Goal: Task Accomplishment & Management: Manage account settings

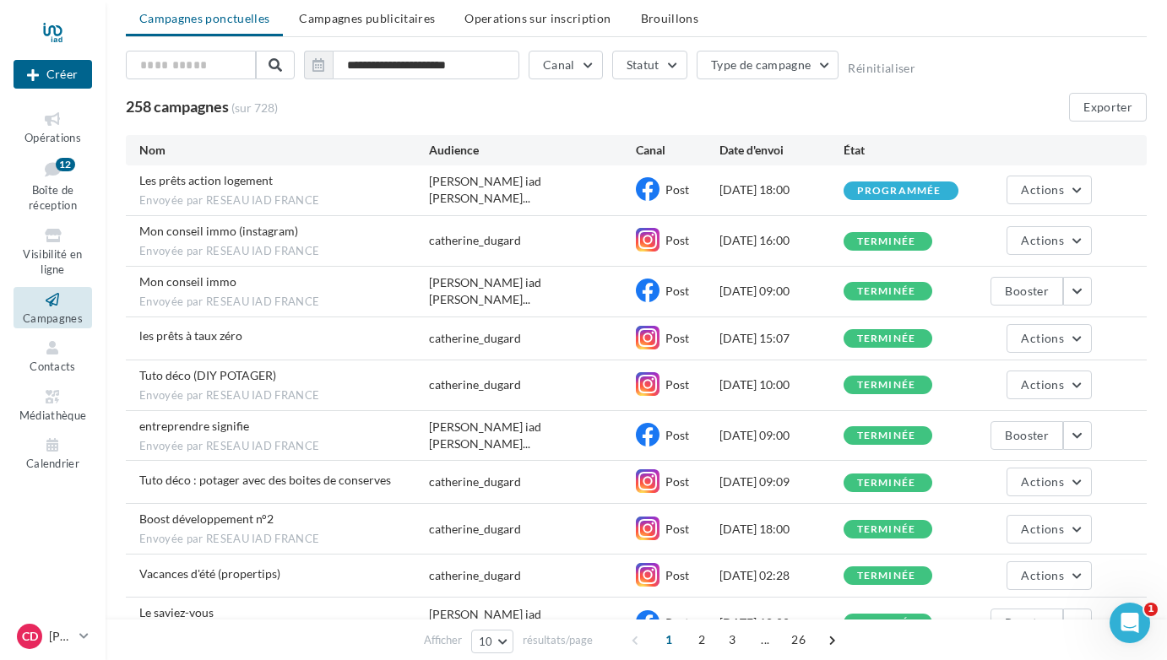
scroll to position [84, 0]
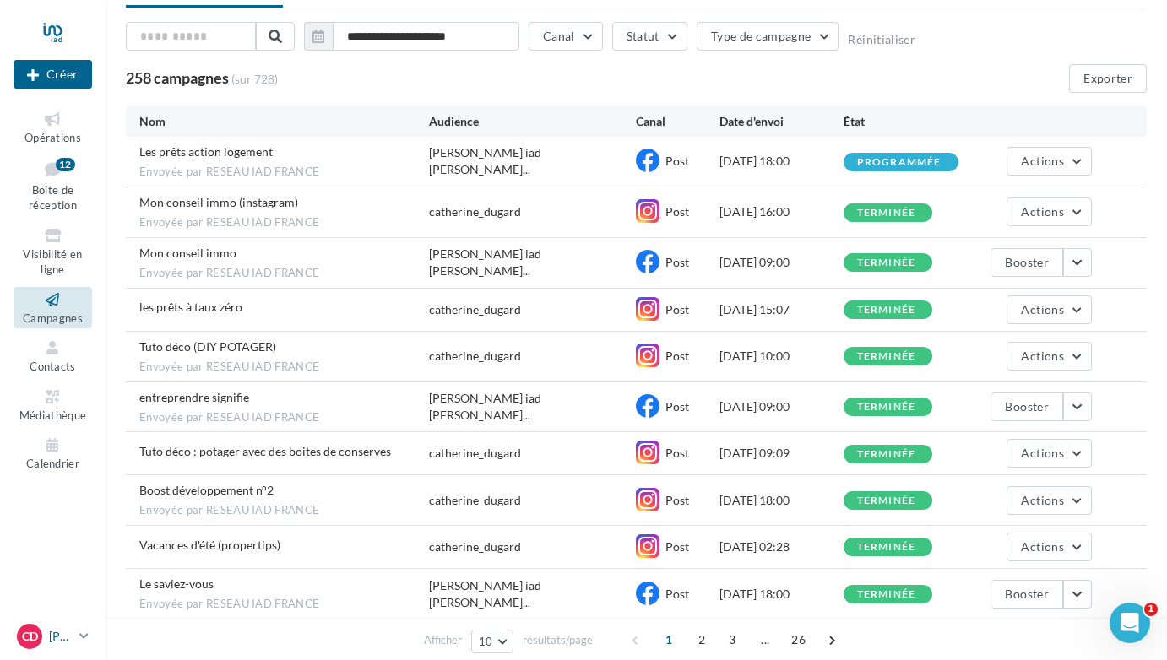
click at [81, 637] on icon at bounding box center [83, 636] width 9 height 14
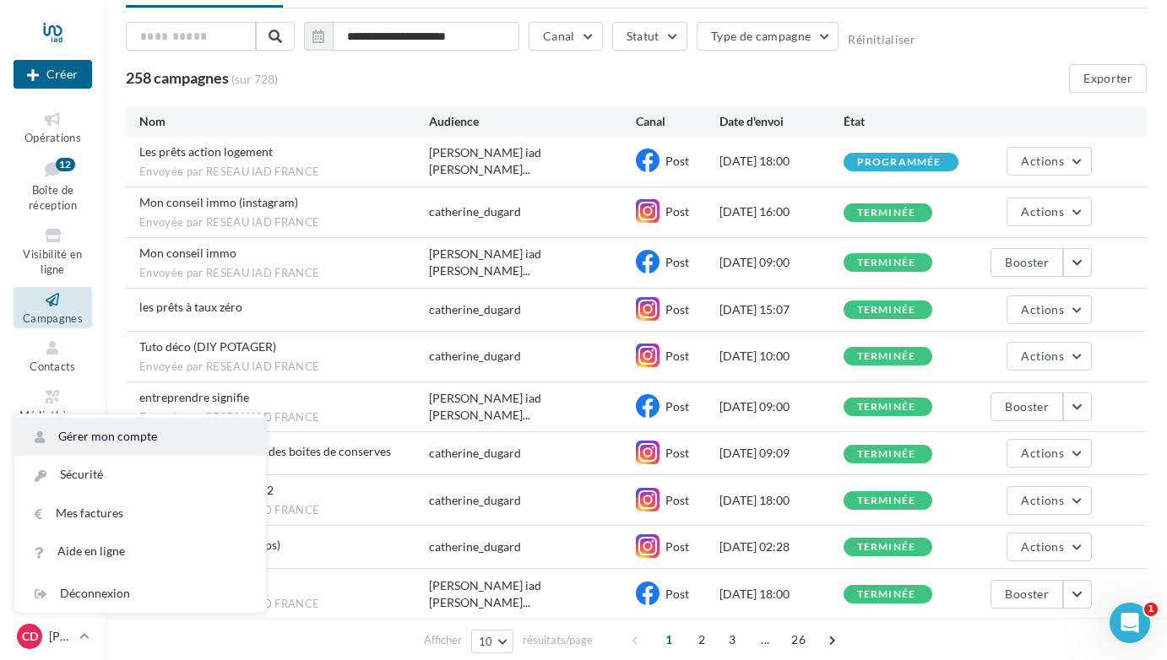
click at [95, 436] on link "Gérer mon compte" at bounding box center [140, 437] width 252 height 38
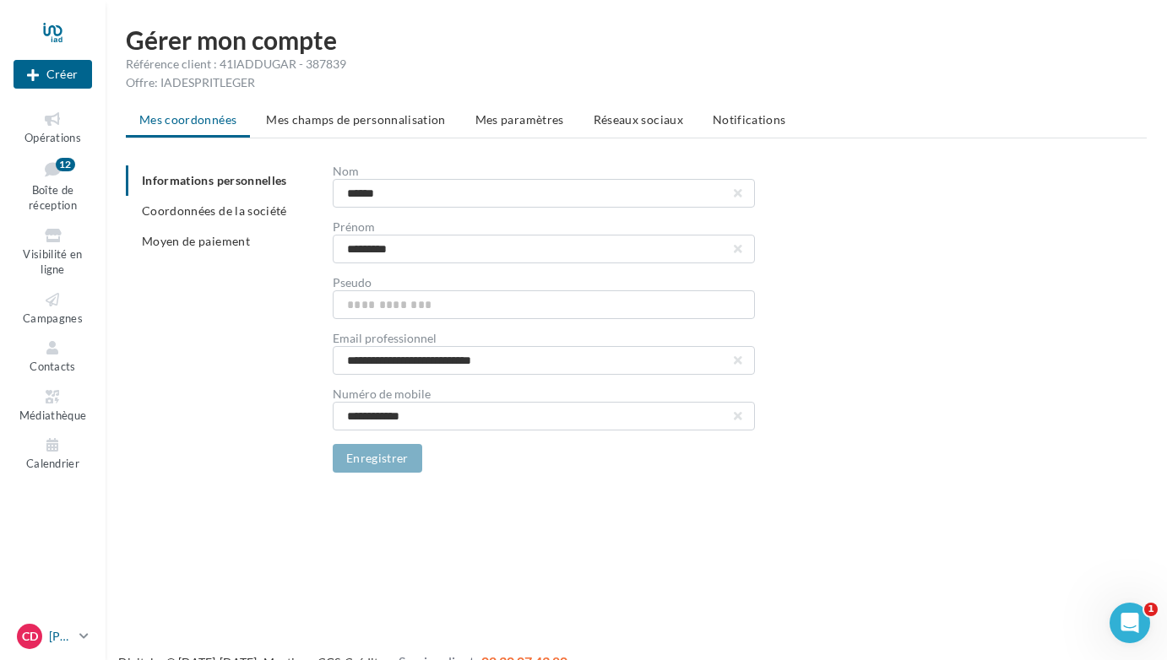
click at [60, 636] on p "[PERSON_NAME]" at bounding box center [61, 636] width 24 height 17
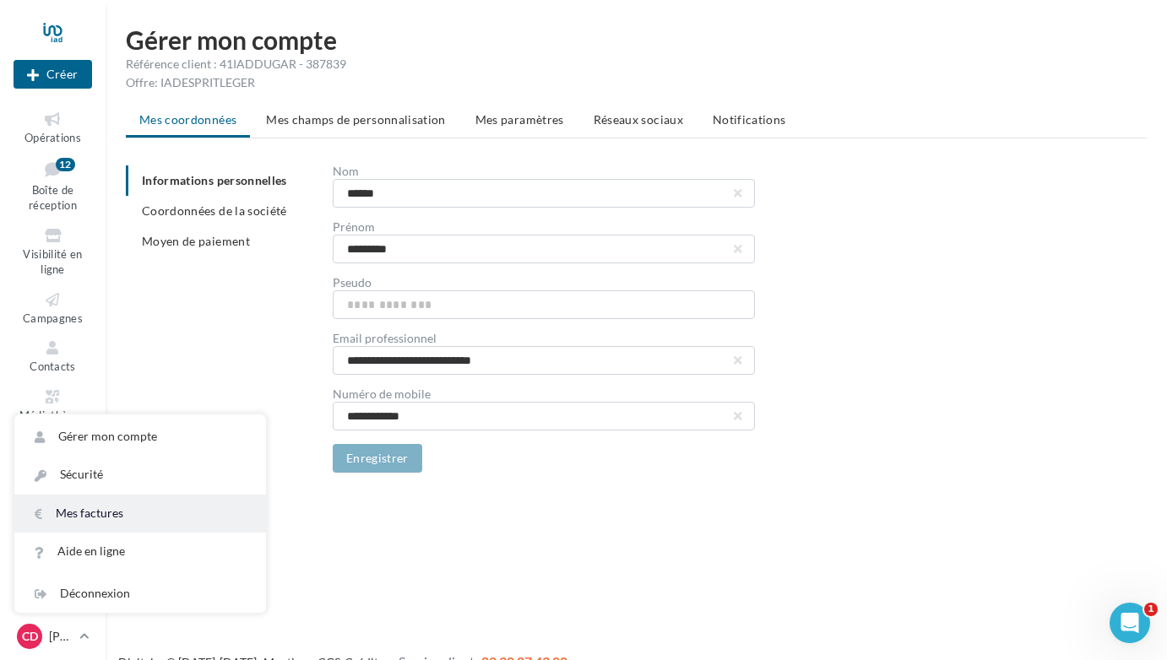
click at [81, 509] on link "Mes factures" at bounding box center [140, 514] width 252 height 38
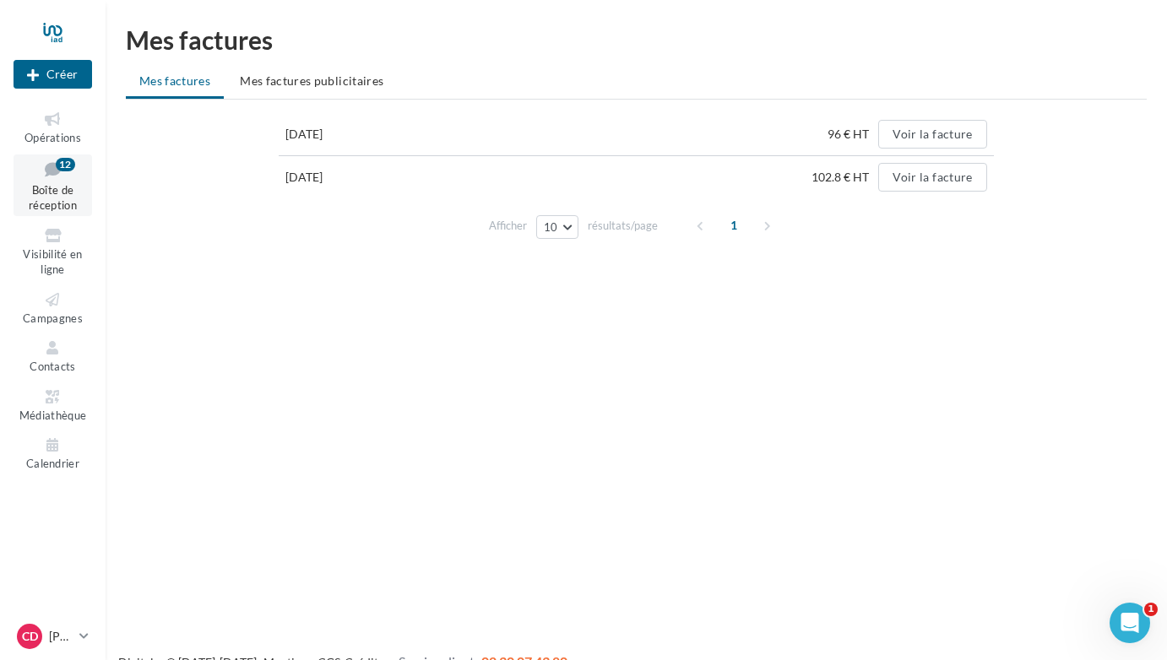
click at [50, 189] on span "Boîte de réception" at bounding box center [53, 198] width 48 height 30
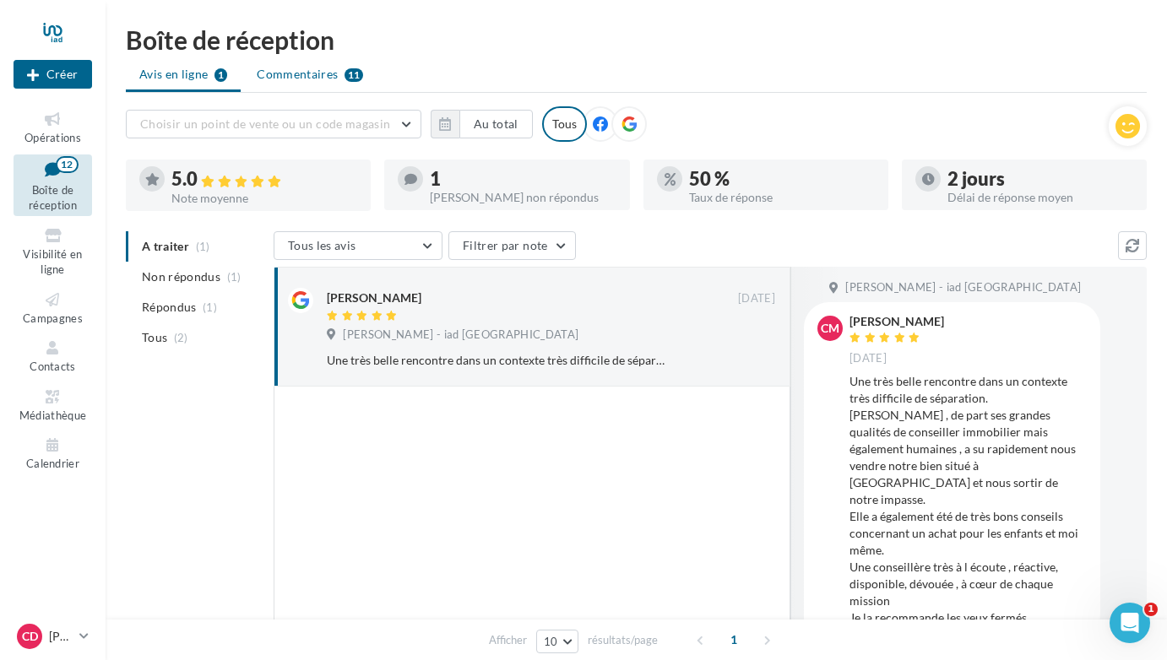
click at [290, 70] on span "Commentaires" at bounding box center [297, 74] width 81 height 17
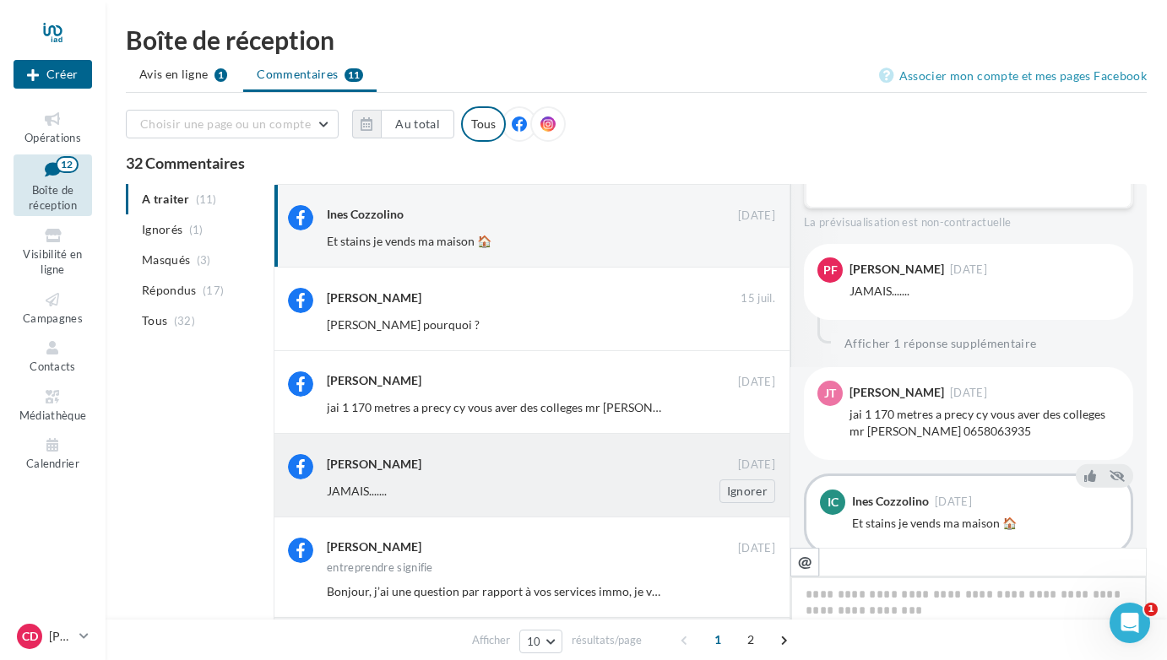
scroll to position [84, 0]
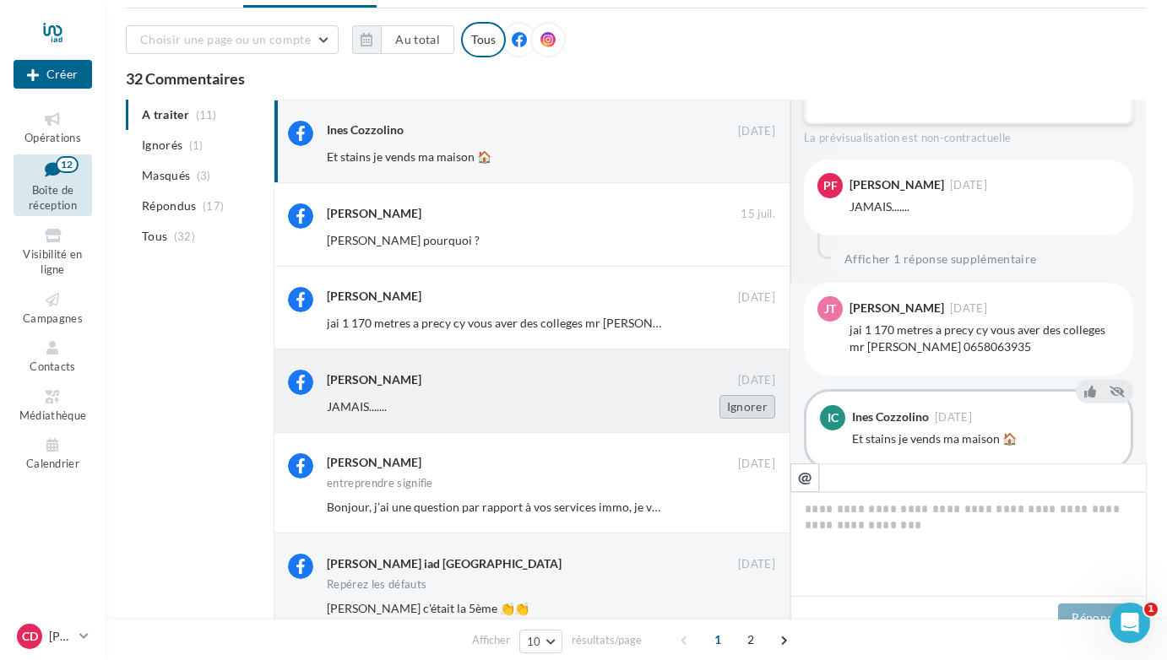
click at [747, 400] on button "Ignorer" at bounding box center [747, 407] width 56 height 24
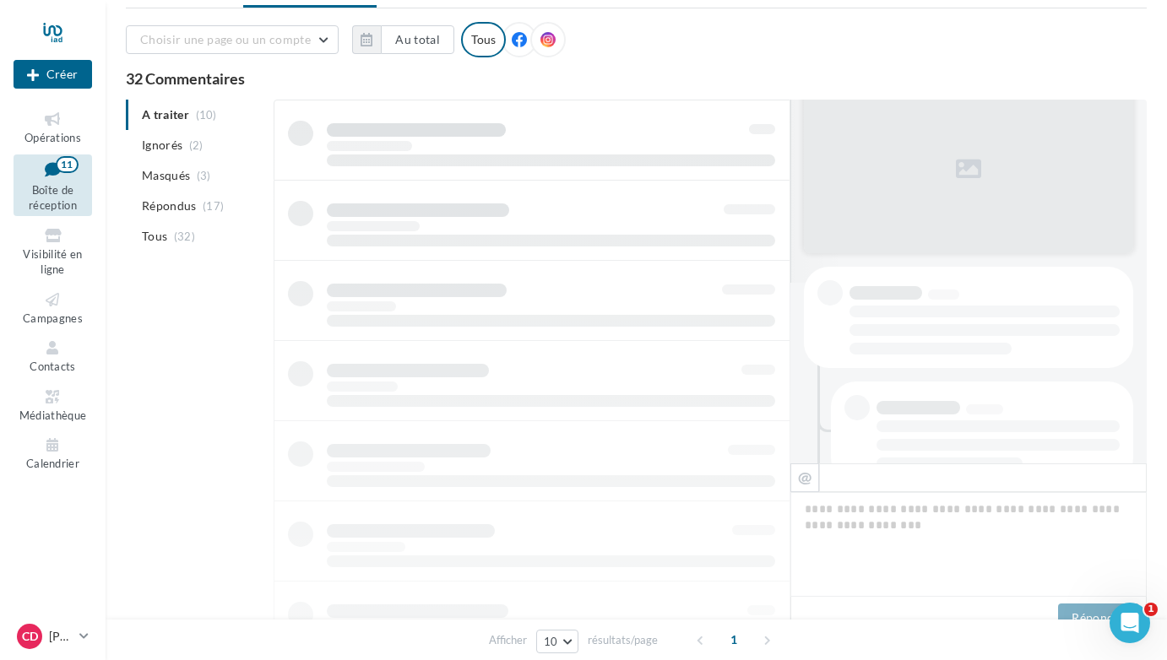
scroll to position [85, 0]
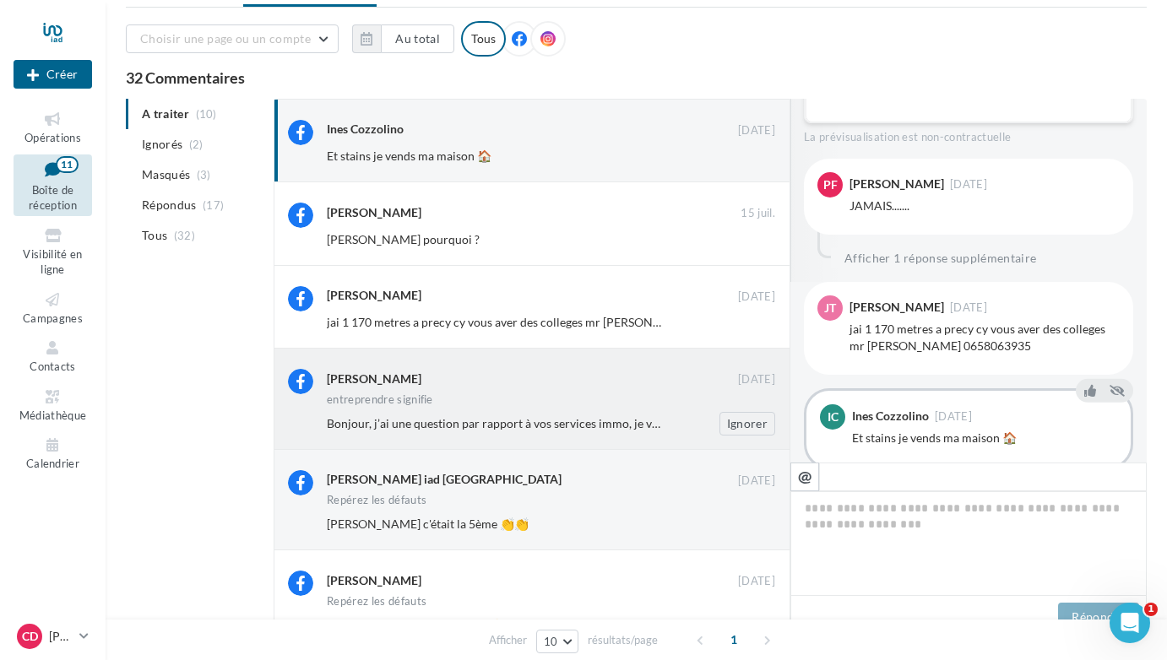
click at [574, 382] on div "André Soares" at bounding box center [532, 378] width 411 height 18
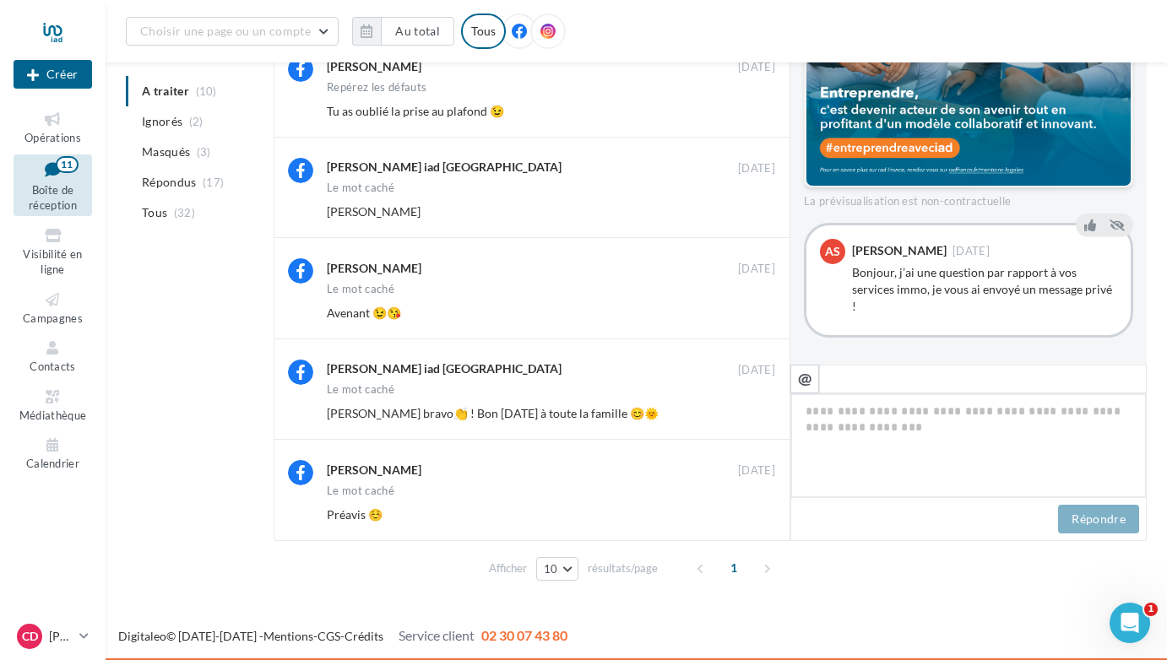
scroll to position [393, 0]
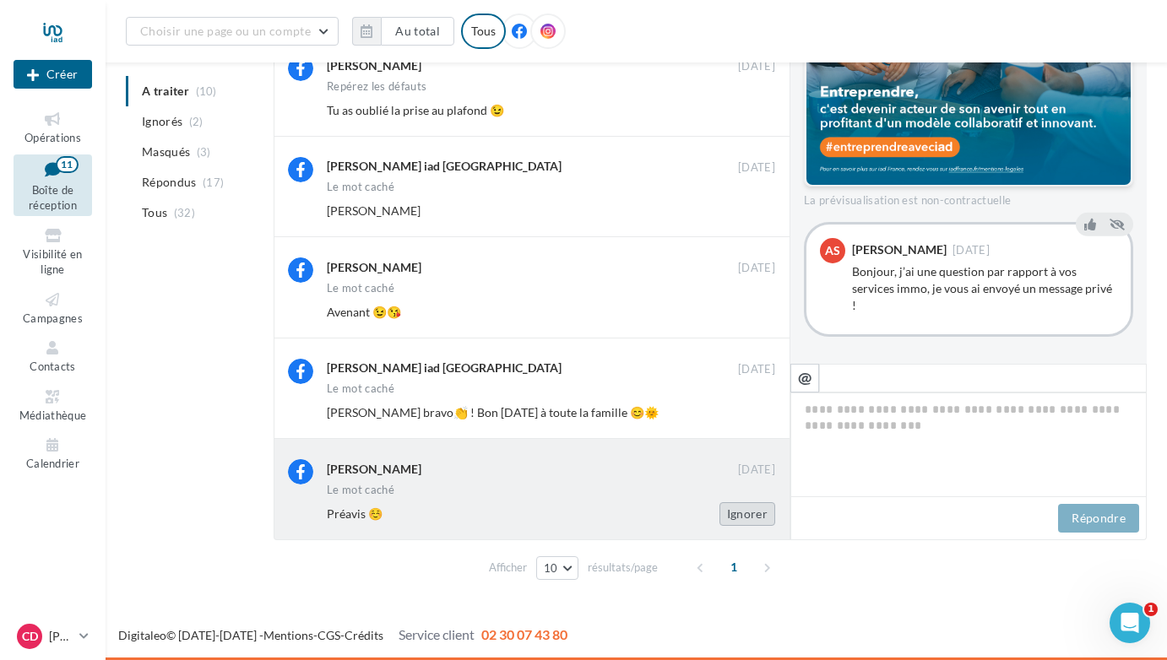
click at [755, 513] on button "Ignorer" at bounding box center [747, 514] width 56 height 24
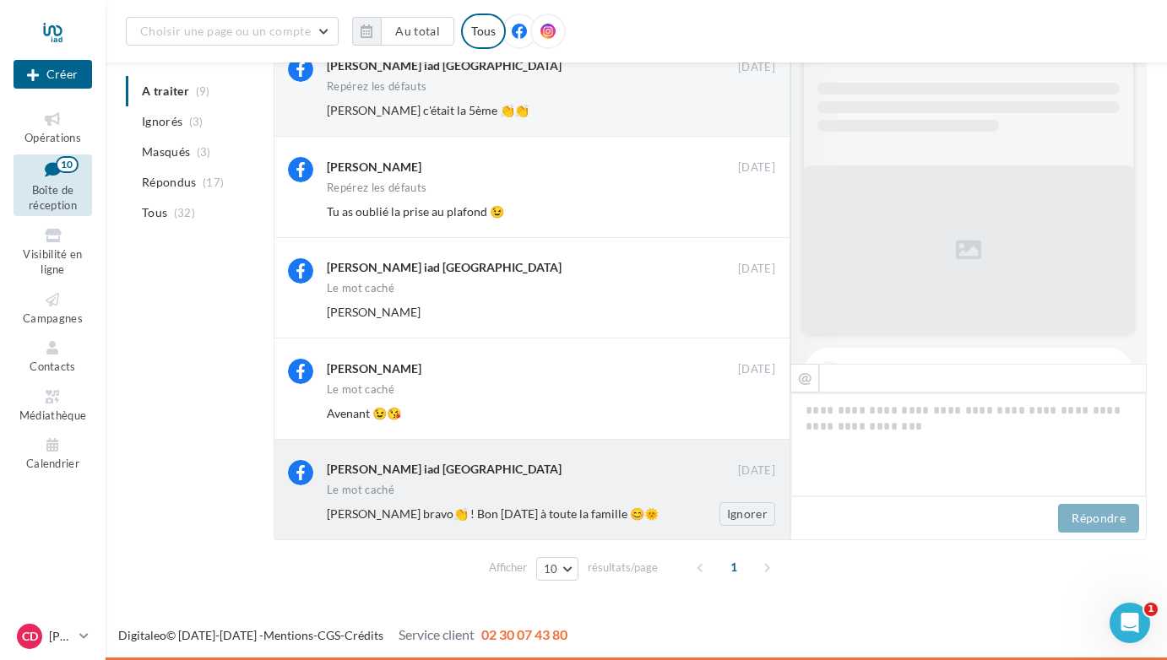
scroll to position [181, 0]
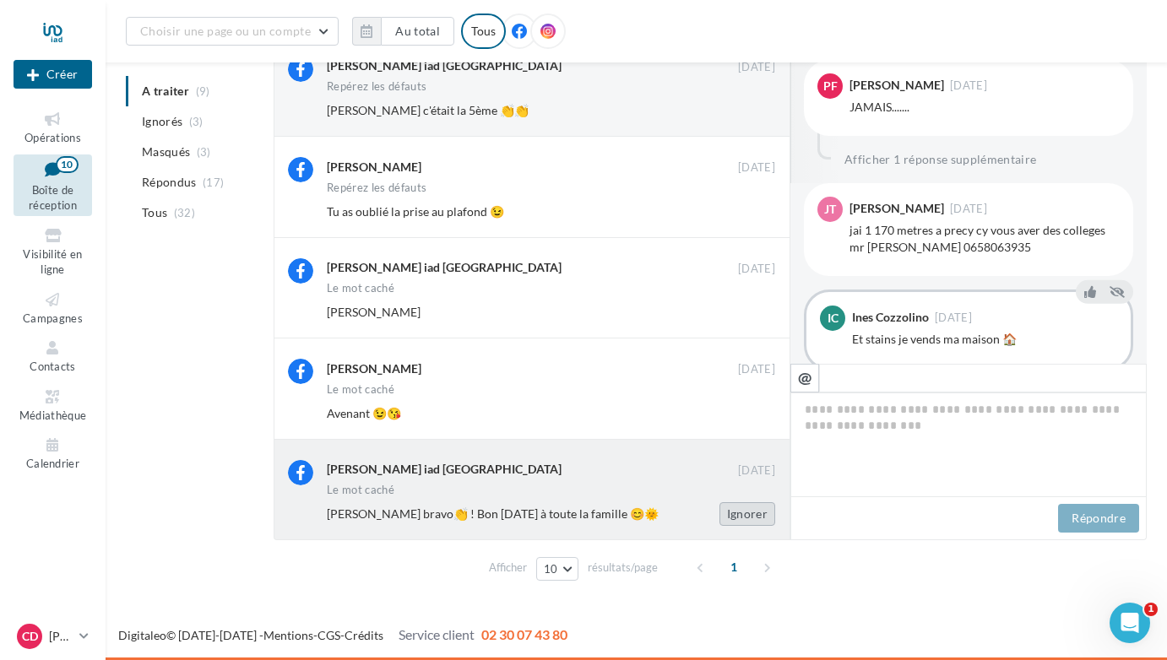
click at [743, 507] on button "Ignorer" at bounding box center [747, 514] width 56 height 24
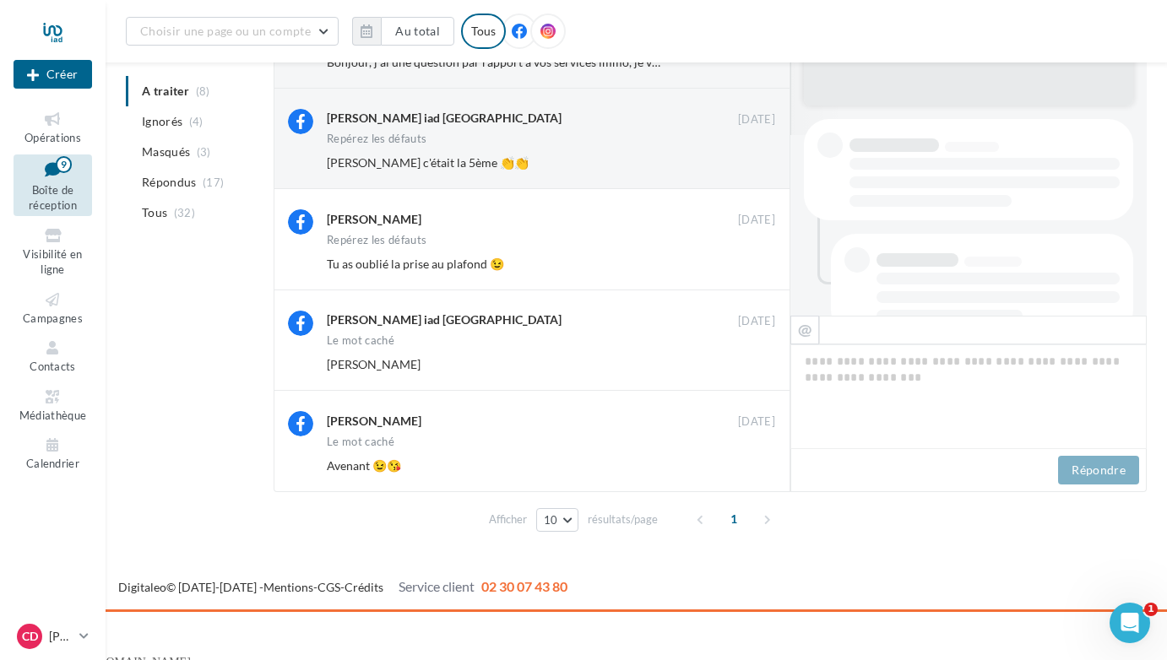
scroll to position [412, 0]
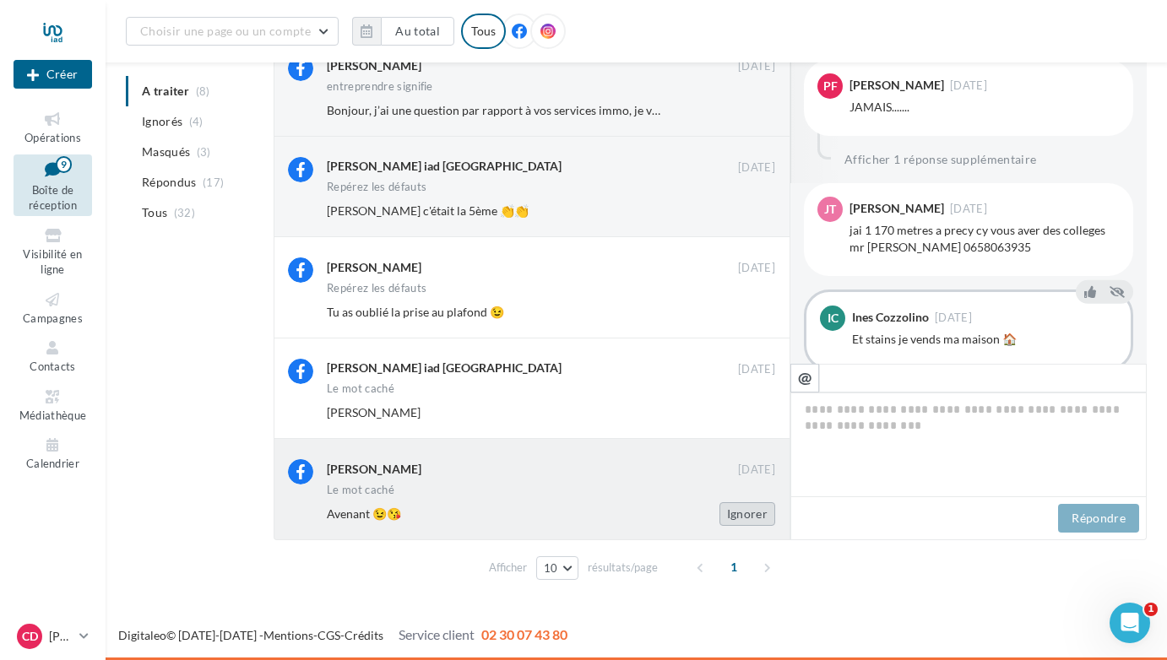
click at [755, 513] on button "Ignorer" at bounding box center [747, 514] width 56 height 24
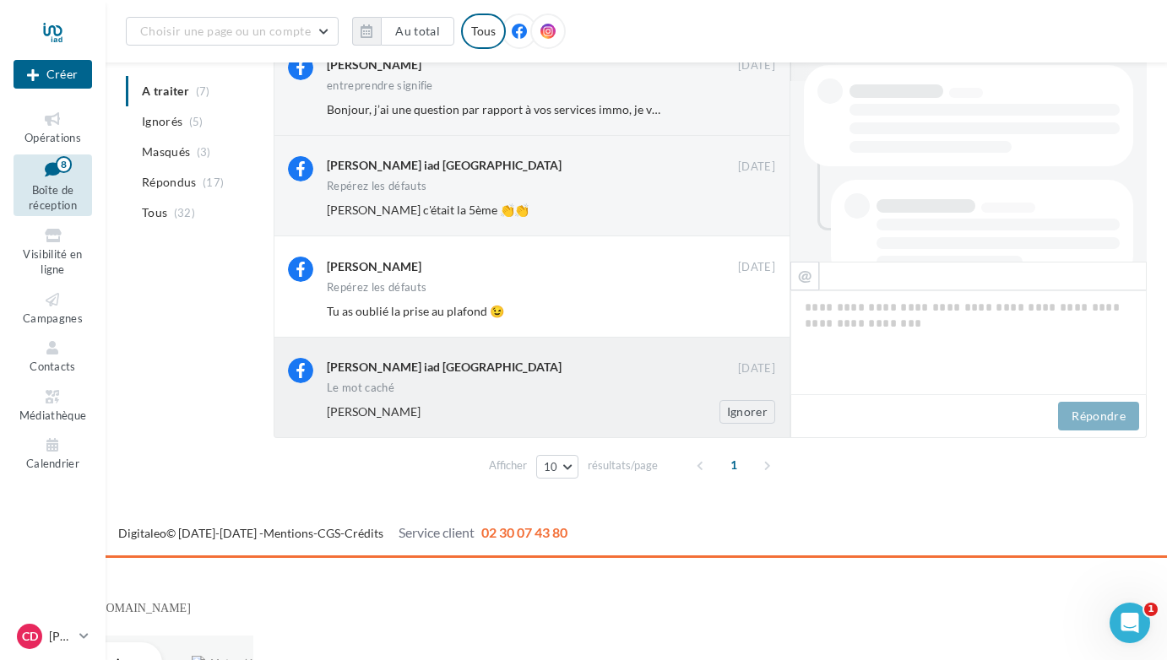
scroll to position [311, 0]
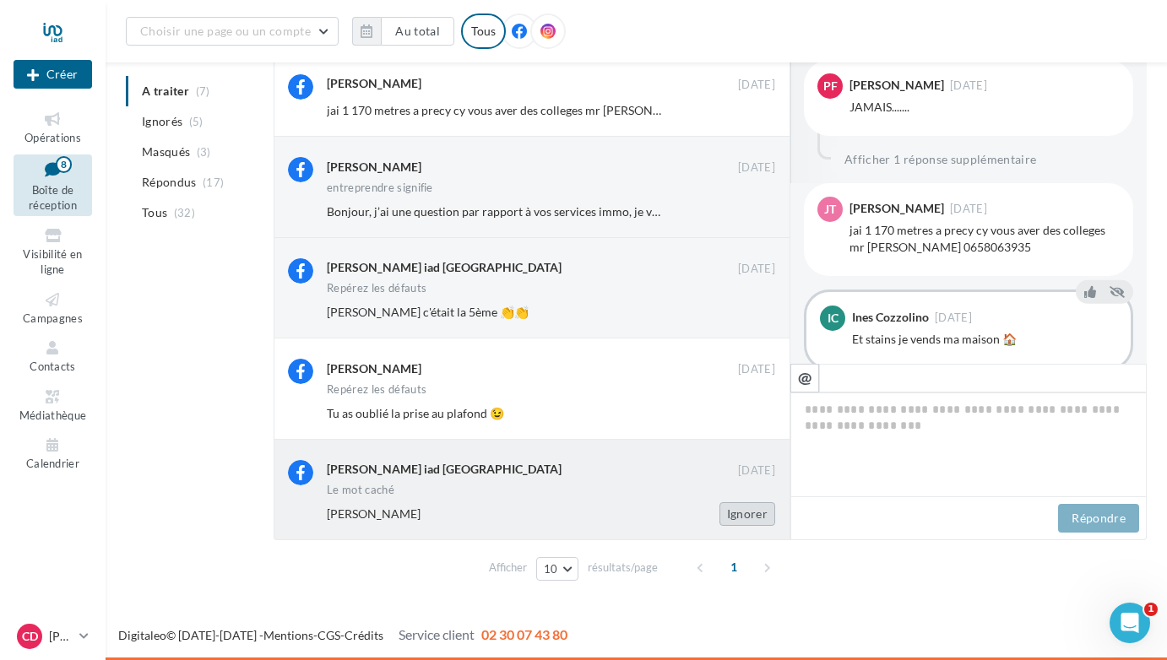
click at [750, 511] on button "Ignorer" at bounding box center [747, 514] width 56 height 24
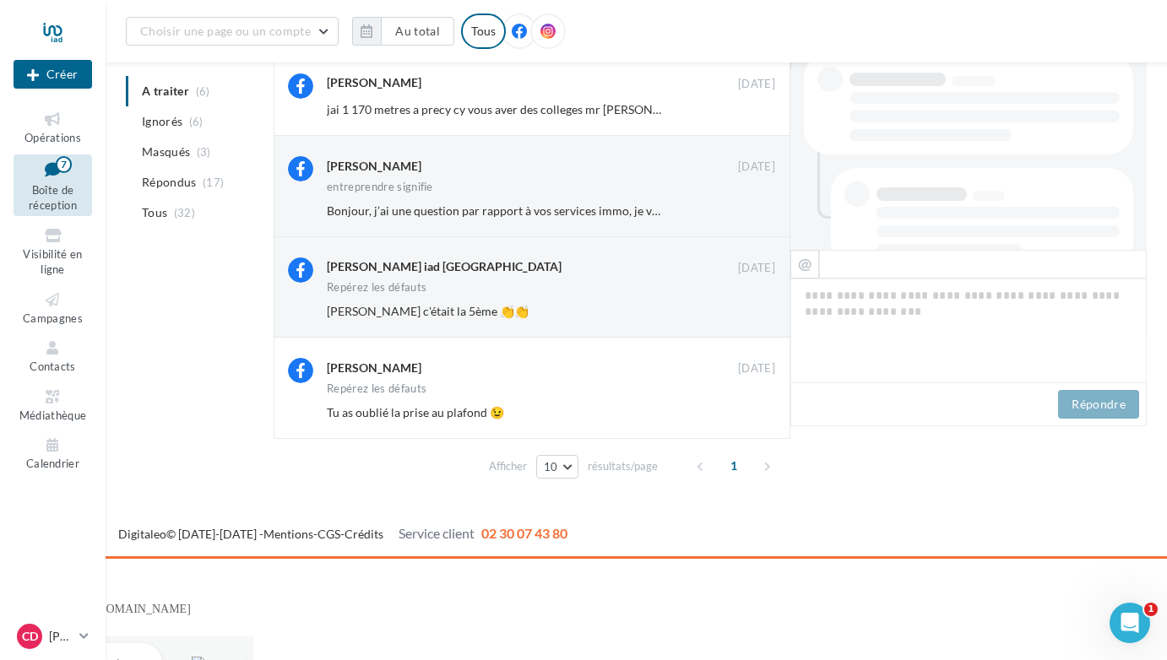
scroll to position [210, 0]
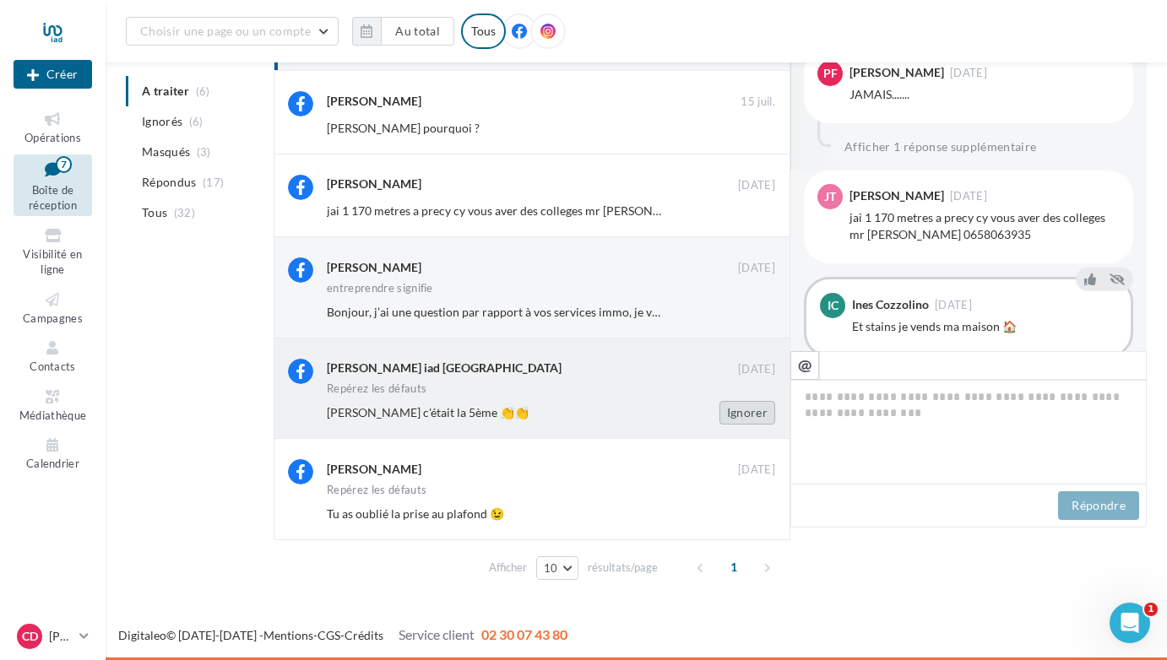
click at [753, 408] on button "Ignorer" at bounding box center [747, 413] width 56 height 24
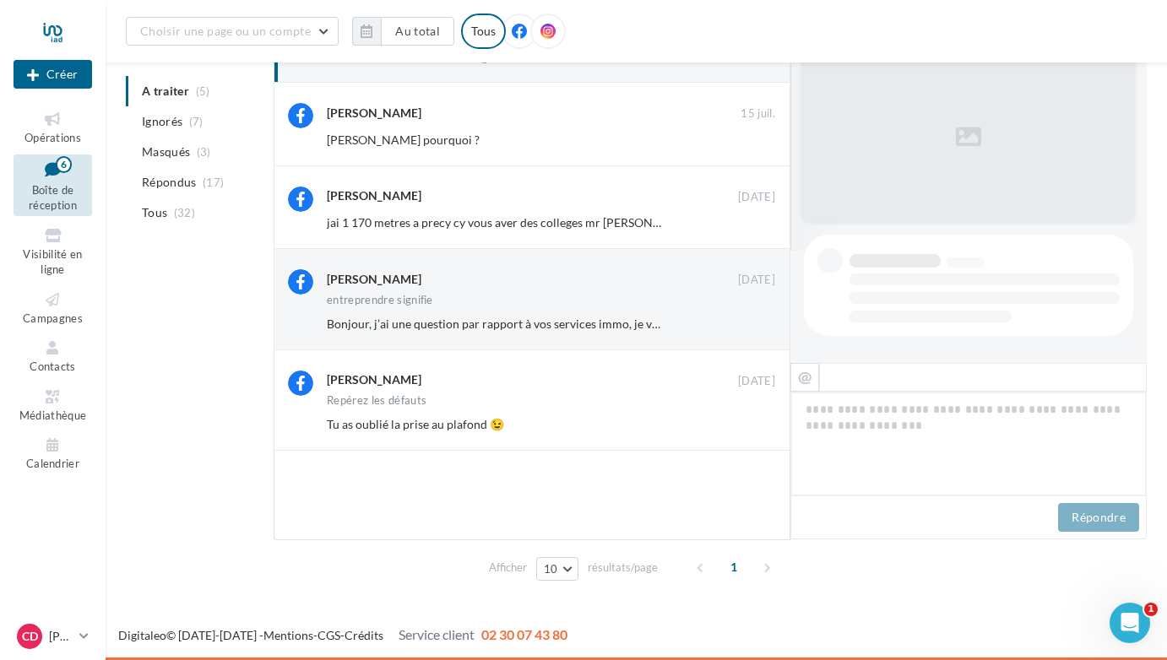
scroll to position [181, 0]
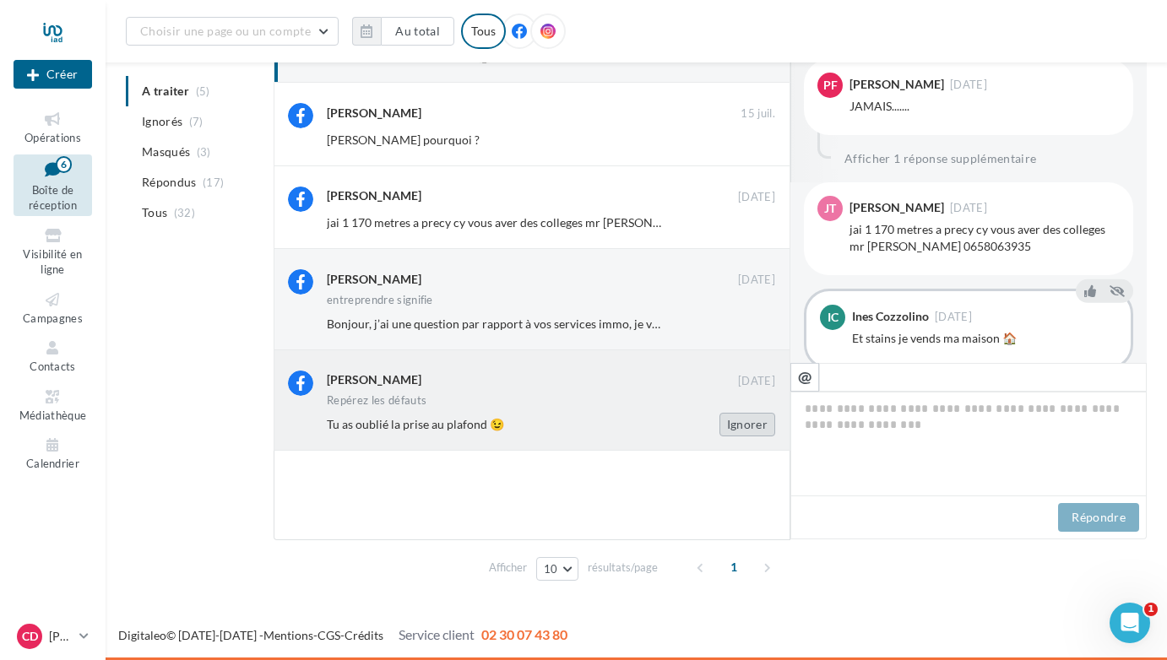
click at [744, 420] on button "Ignorer" at bounding box center [747, 425] width 56 height 24
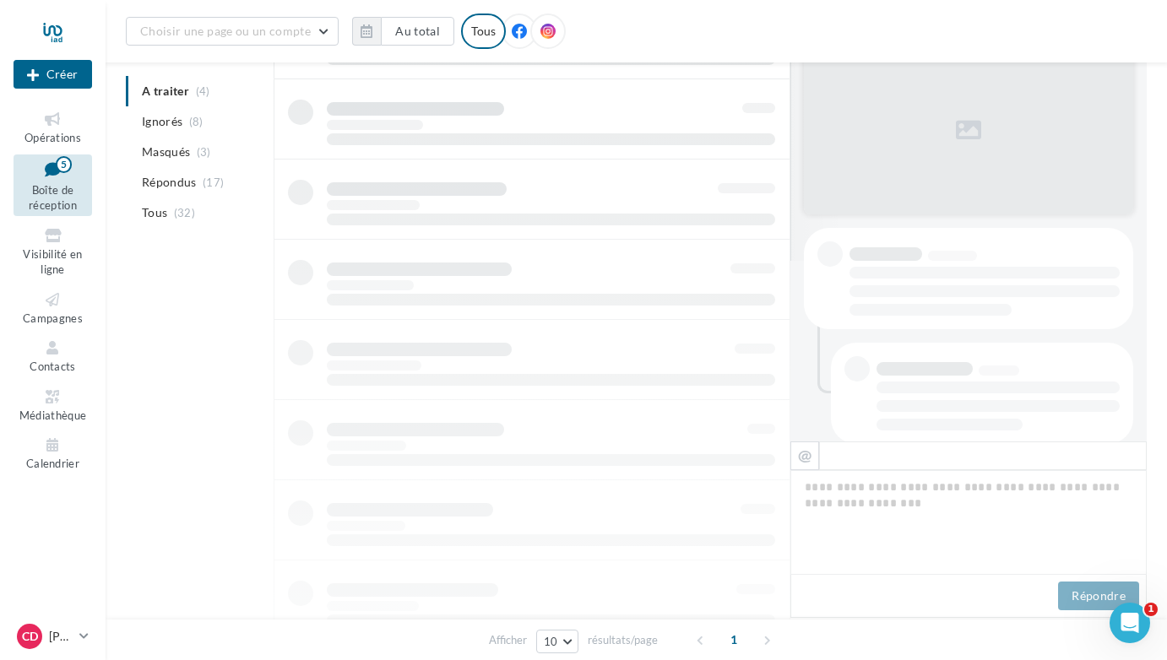
scroll to position [198, 0]
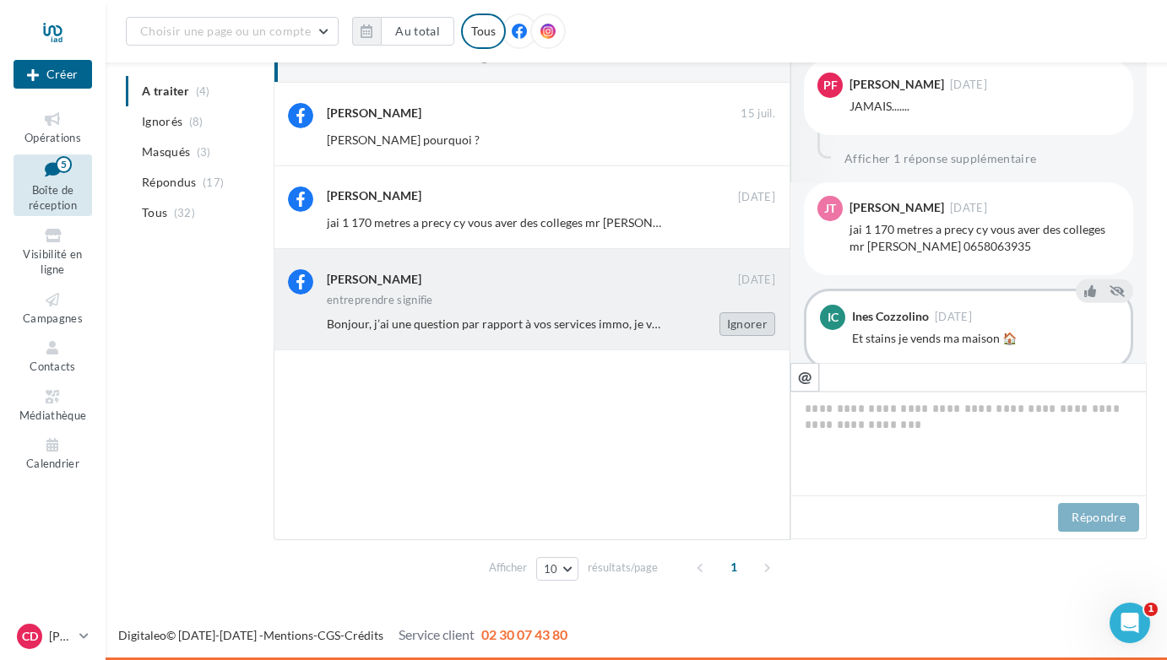
click at [743, 321] on button "Ignorer" at bounding box center [747, 324] width 56 height 24
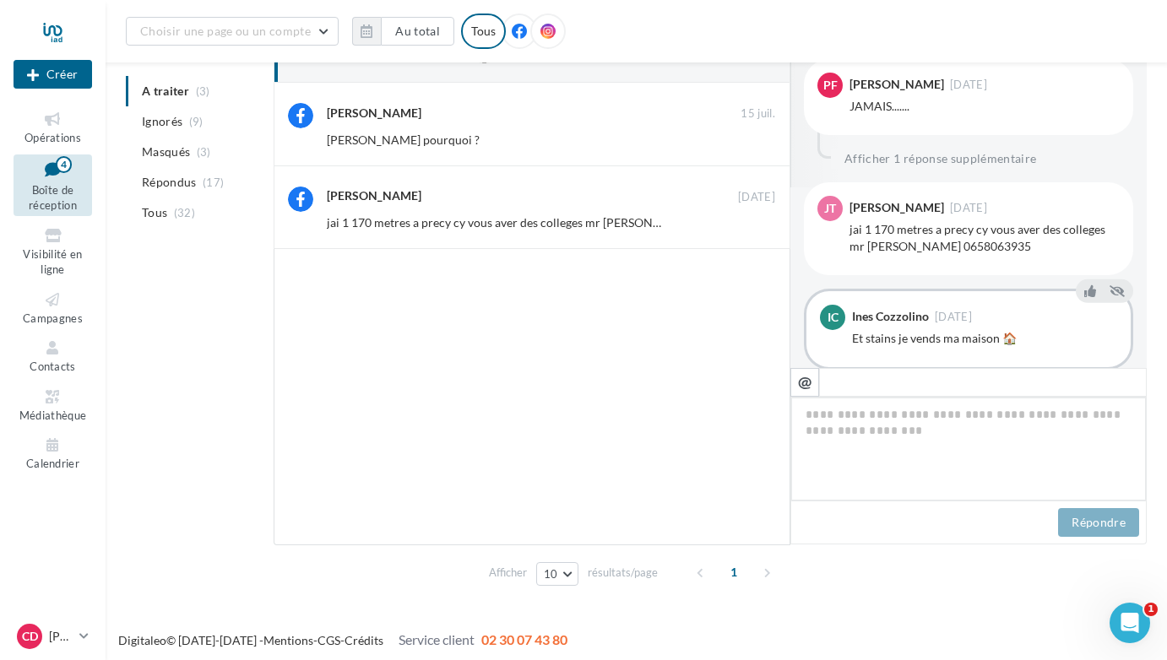
scroll to position [181, 0]
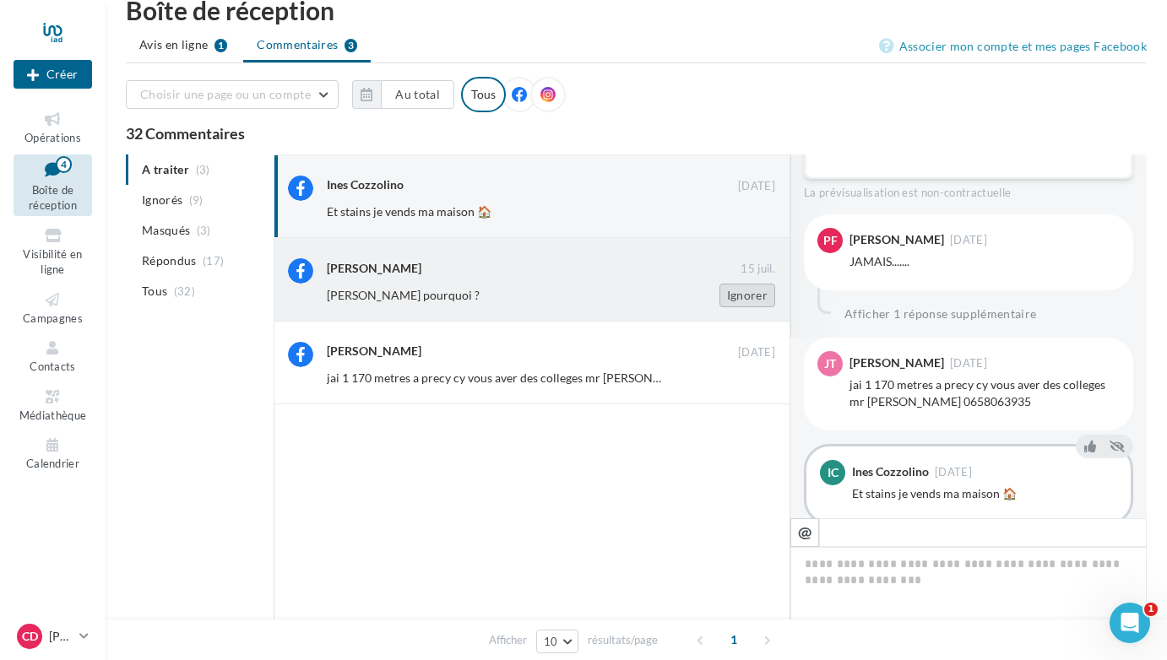
click at [742, 292] on button "Ignorer" at bounding box center [747, 296] width 56 height 24
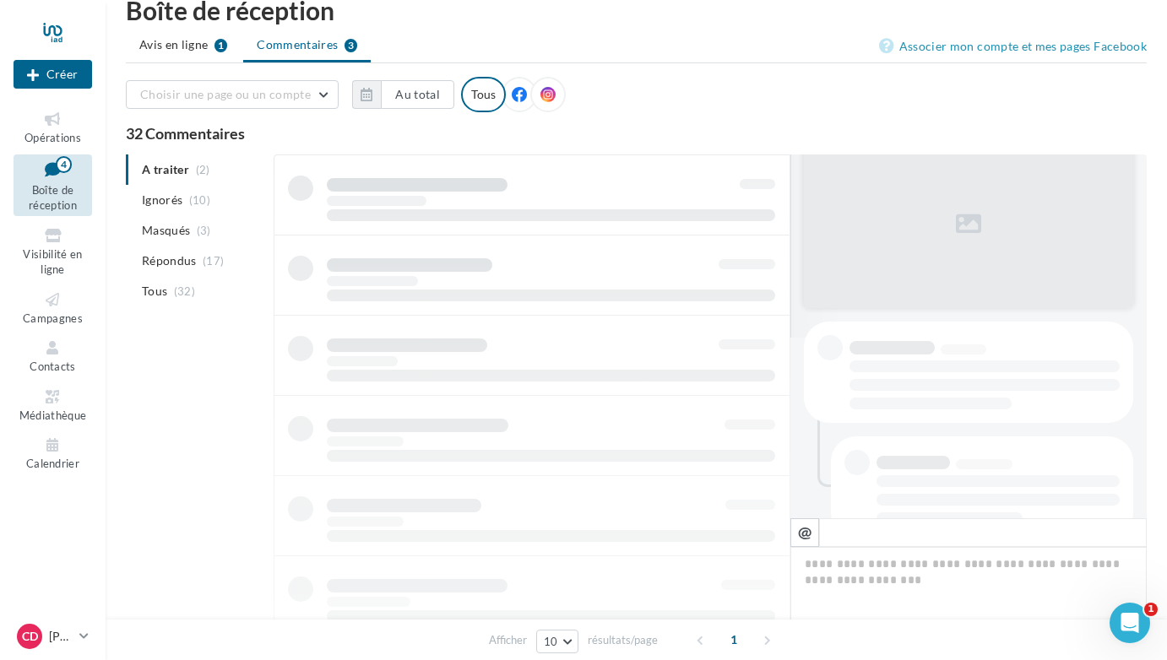
scroll to position [30, 0]
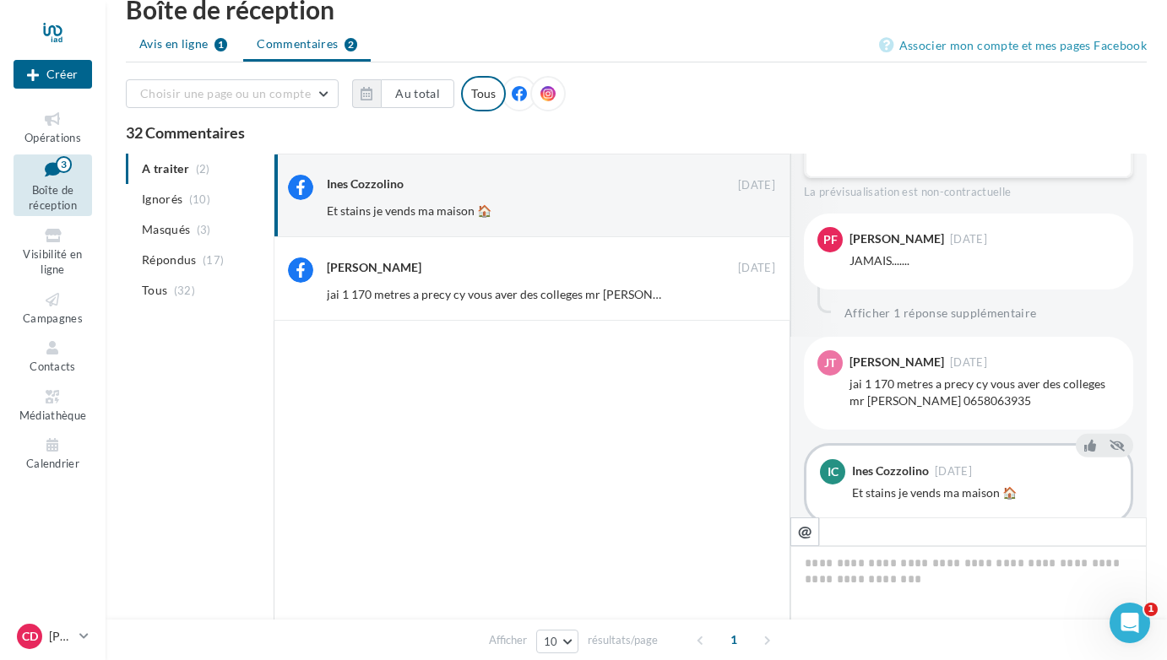
click at [176, 37] on span "Avis en ligne" at bounding box center [173, 43] width 69 height 17
